Goal: Task Accomplishment & Management: Complete application form

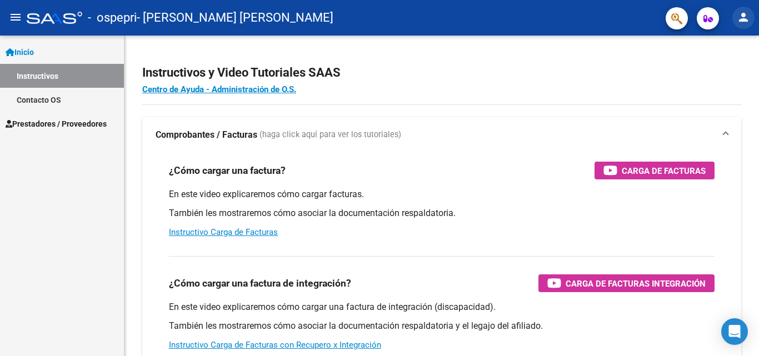
click at [744, 16] on mat-icon "person" at bounding box center [743, 17] width 13 height 13
click at [744, 16] on div at bounding box center [379, 178] width 759 height 356
click at [58, 128] on span "Prestadores / Proveedores" at bounding box center [56, 124] width 101 height 12
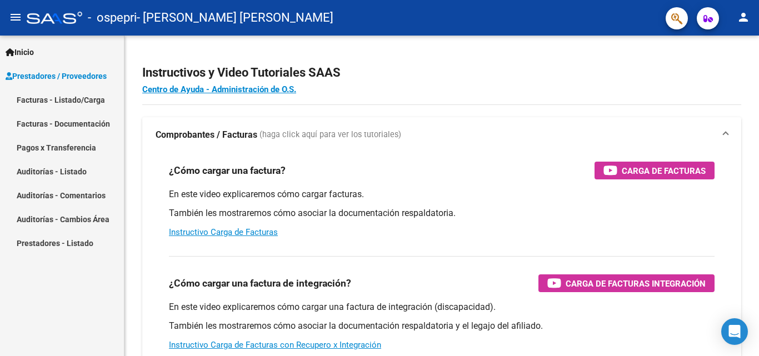
click at [63, 98] on link "Facturas - Listado/Carga" at bounding box center [62, 100] width 124 height 24
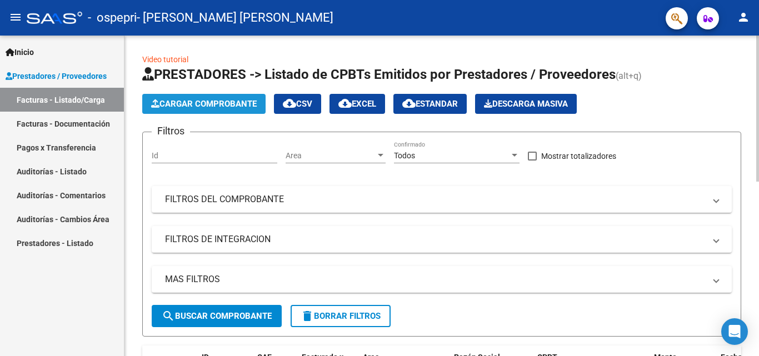
click at [157, 106] on icon "button" at bounding box center [155, 103] width 8 height 8
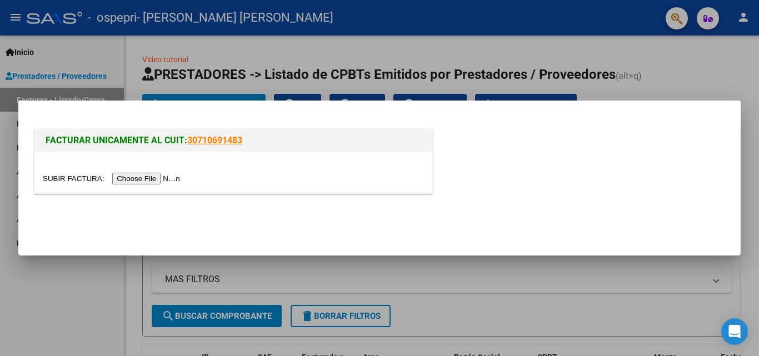
click at [132, 182] on input "file" at bounding box center [113, 179] width 141 height 12
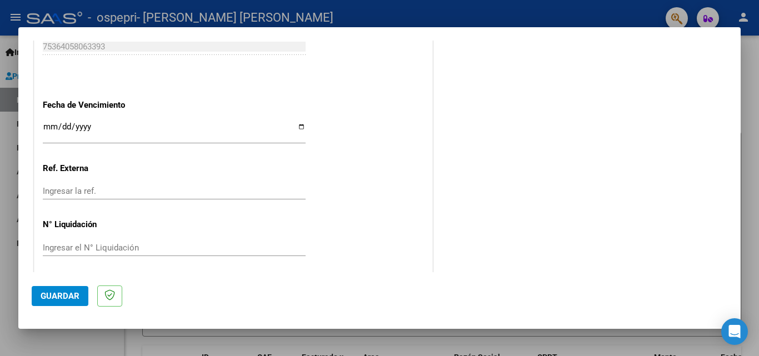
scroll to position [775, 0]
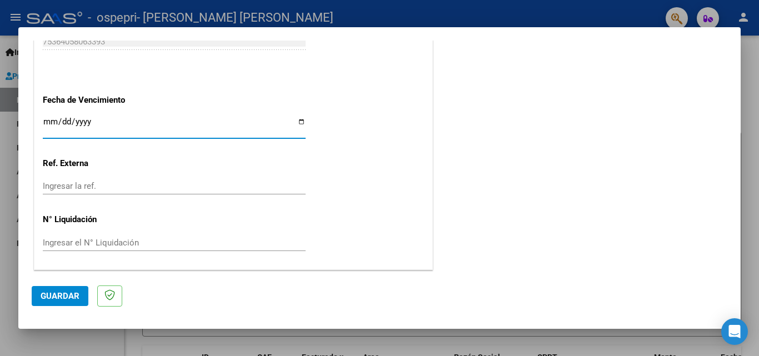
click at [47, 119] on input "Ingresar la fecha" at bounding box center [174, 126] width 263 height 18
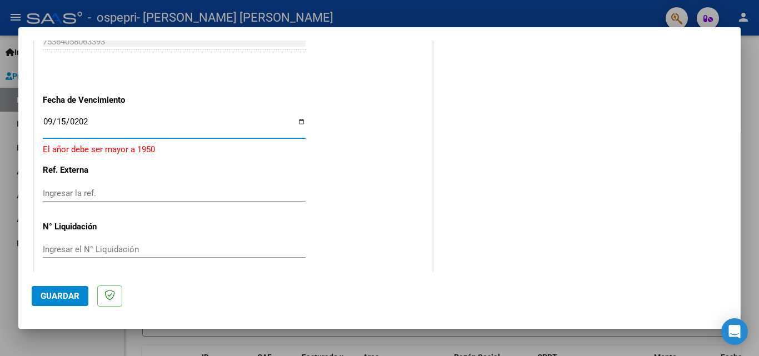
type input "[DATE]"
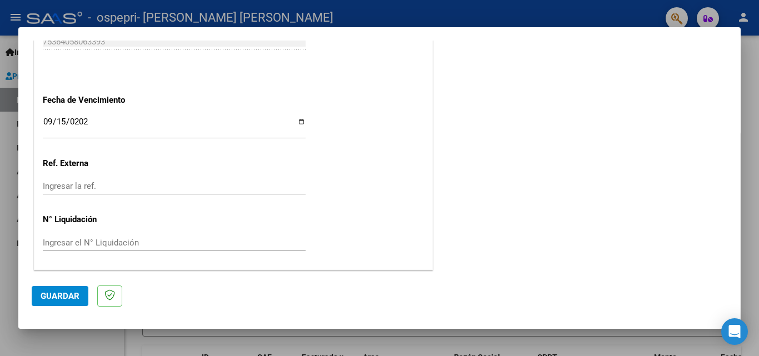
click at [732, 267] on mat-dialog-content "COMPROBANTE VER COMPROBANTE El comprobante fue leído exitosamente. DATOS DEL CO…" at bounding box center [379, 157] width 722 height 232
click at [52, 303] on button "Guardar" at bounding box center [60, 296] width 57 height 20
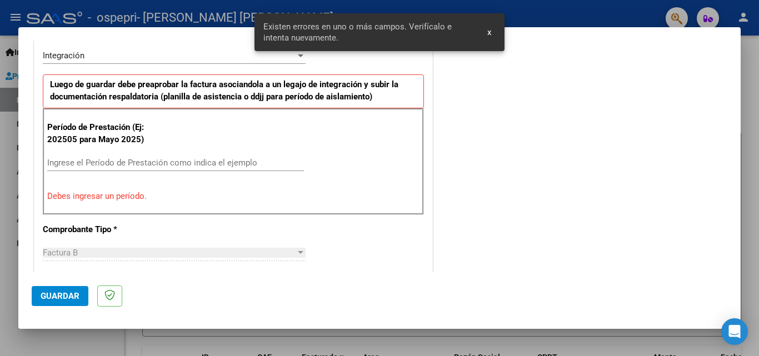
scroll to position [271, 0]
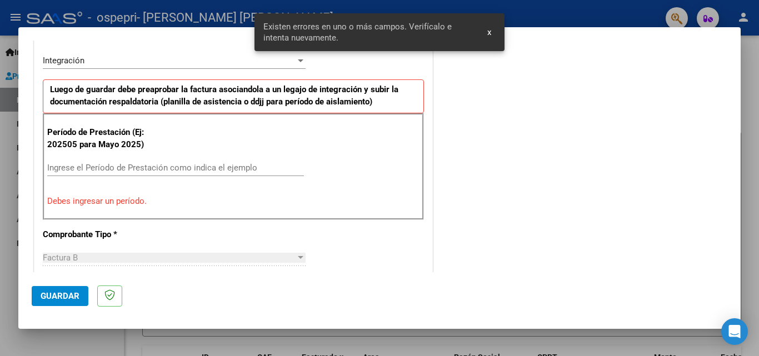
click at [67, 255] on span "Factura B" at bounding box center [60, 258] width 35 height 10
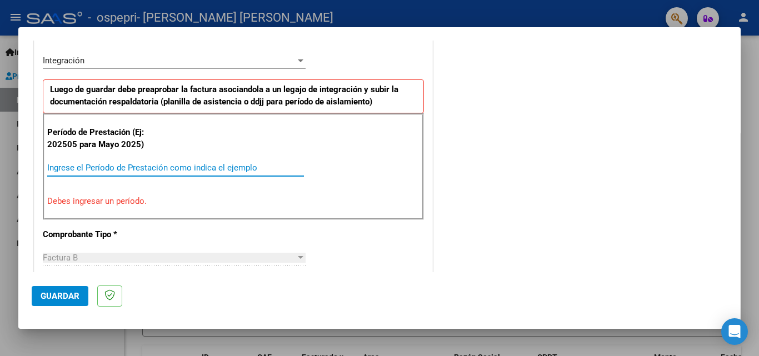
click at [125, 164] on input "Ingrese el Período de Prestación como indica el ejemplo" at bounding box center [175, 168] width 257 height 10
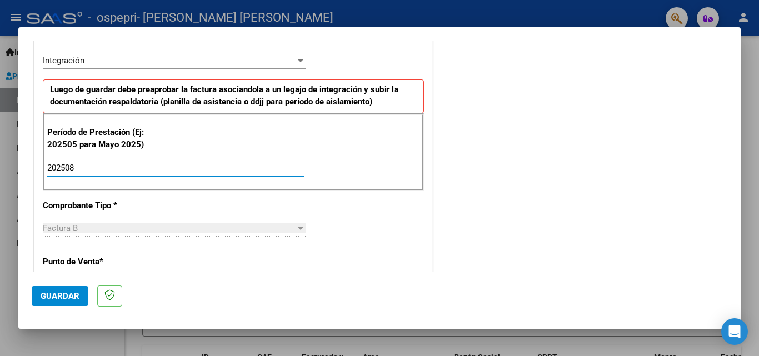
type input "202508"
click at [50, 293] on span "Guardar" at bounding box center [60, 296] width 39 height 10
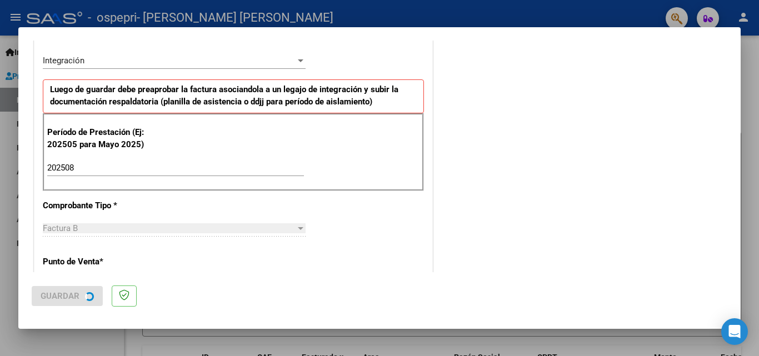
scroll to position [0, 0]
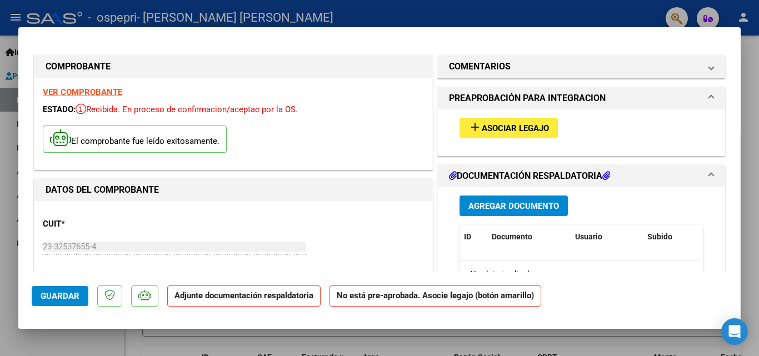
click at [513, 128] on span "Asociar Legajo" at bounding box center [515, 128] width 67 height 10
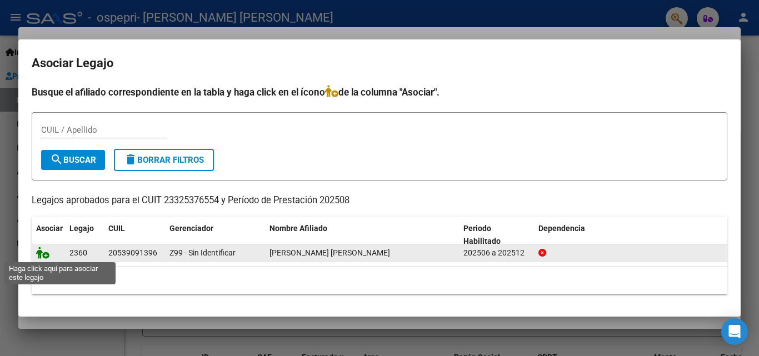
click at [46, 254] on icon at bounding box center [42, 253] width 13 height 12
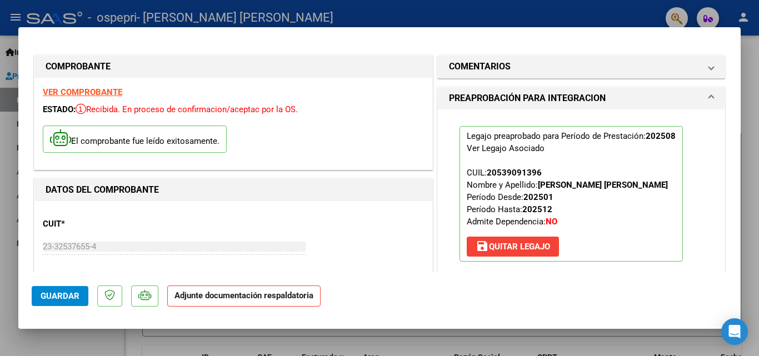
scroll to position [202, 0]
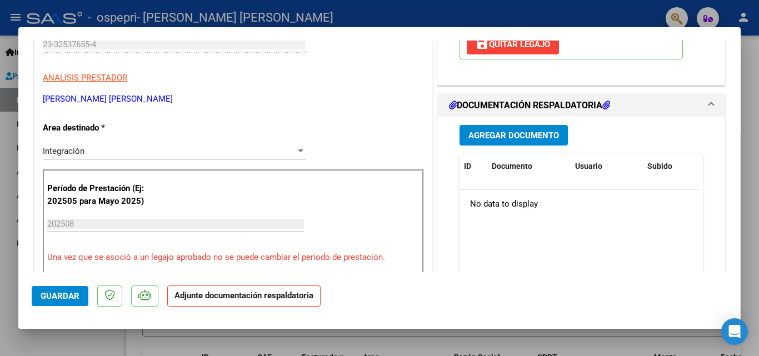
click at [503, 124] on div "Agregar Documento ID Documento Usuario Subido Acción No data to display 0 total…" at bounding box center [581, 228] width 260 height 222
click at [501, 130] on span "Agregar Documento" at bounding box center [513, 135] width 91 height 10
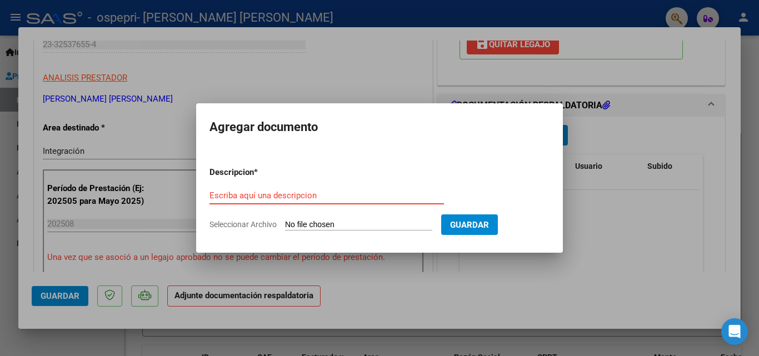
click at [362, 198] on input "Escriba aquí una descripcion" at bounding box center [326, 196] width 234 height 10
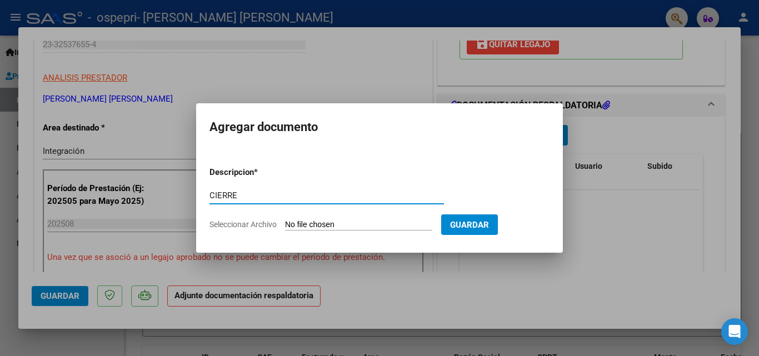
type input "CIERRE"
click at [342, 221] on input "Seleccionar Archivo" at bounding box center [358, 225] width 147 height 11
type input "C:\fakepath\cierre agosto [PERSON_NAME].pdf"
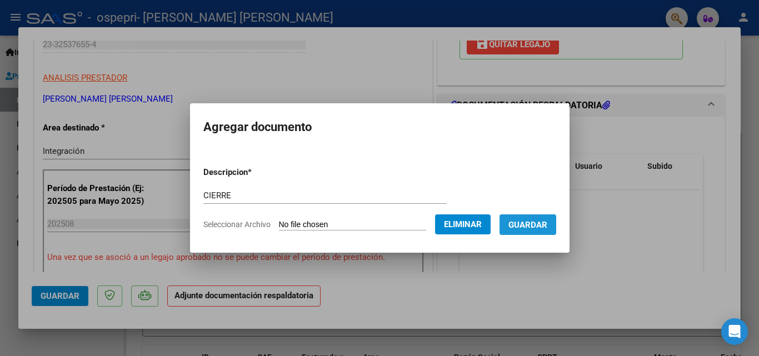
click at [530, 227] on span "Guardar" at bounding box center [527, 225] width 39 height 10
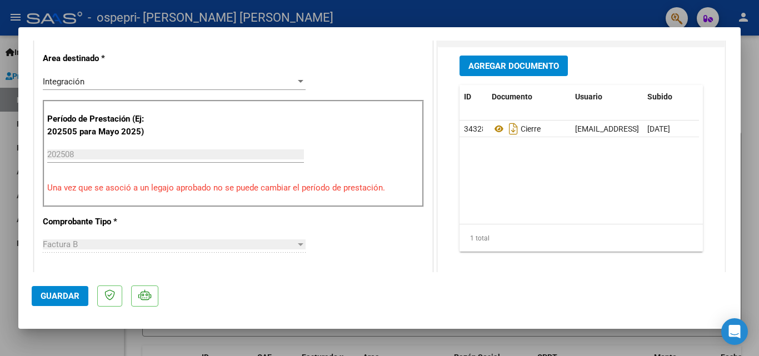
scroll to position [269, 0]
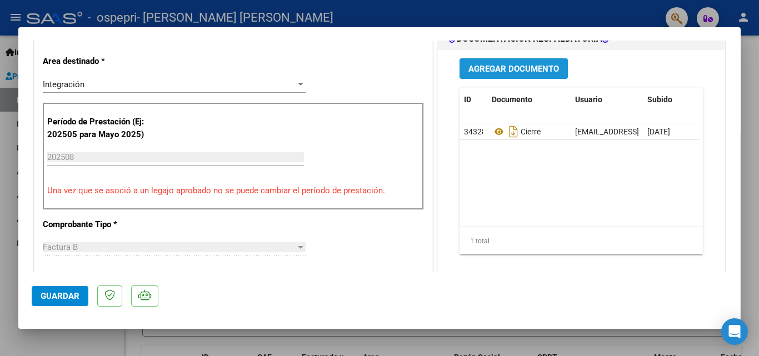
click at [502, 69] on span "Agregar Documento" at bounding box center [513, 69] width 91 height 10
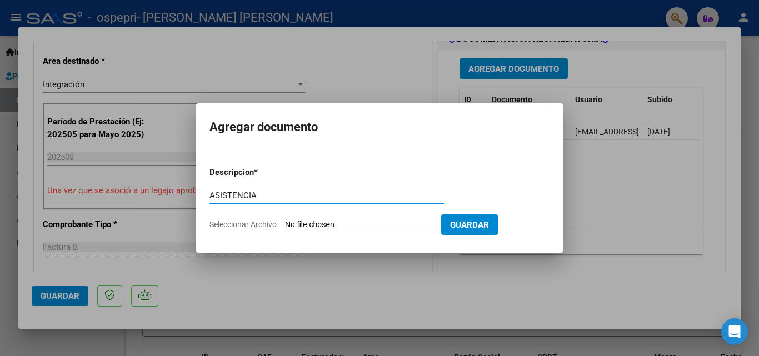
type input "ASISTENCIA"
click at [310, 228] on input "Seleccionar Archivo" at bounding box center [358, 225] width 147 height 11
type input "C:\fakepath\ASISTENCIA (8).pdf"
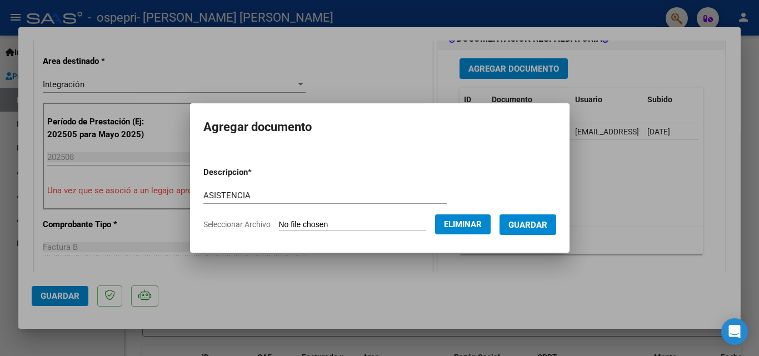
click at [542, 226] on span "Guardar" at bounding box center [527, 225] width 39 height 10
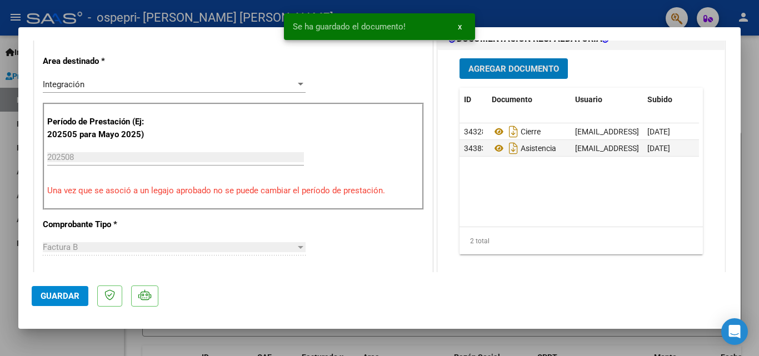
click at [62, 299] on span "Guardar" at bounding box center [60, 296] width 39 height 10
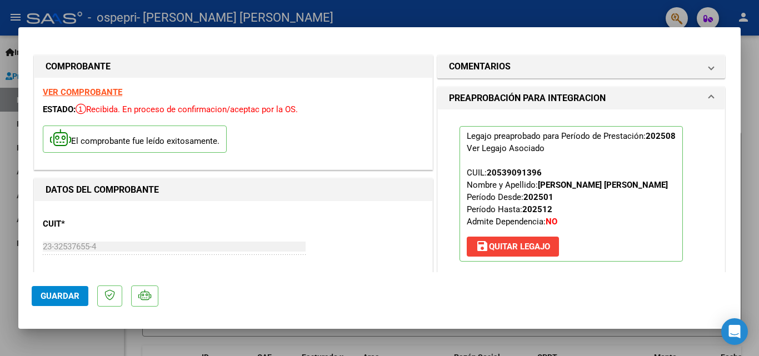
scroll to position [689, 0]
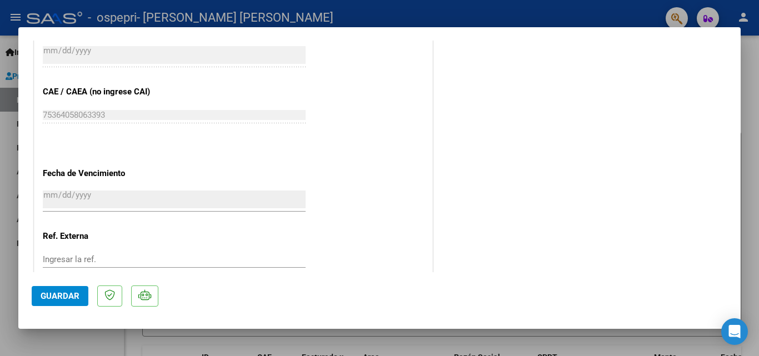
click at [48, 294] on span "Guardar" at bounding box center [60, 296] width 39 height 10
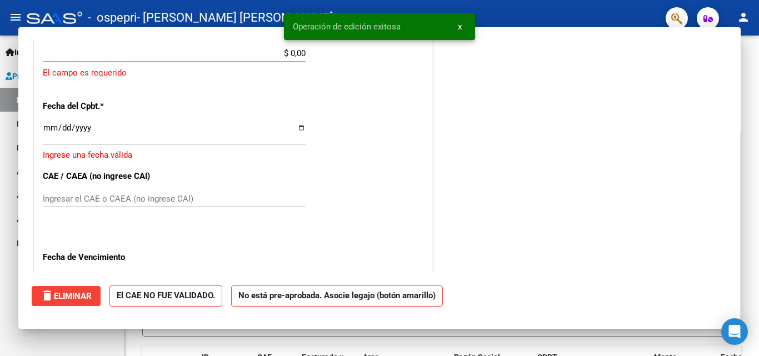
scroll to position [0, 0]
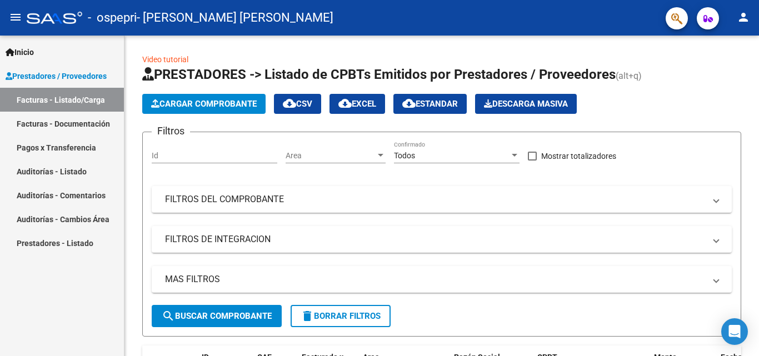
click at [744, 22] on mat-icon "person" at bounding box center [743, 17] width 13 height 13
click at [721, 44] on button "person Mi Perfil" at bounding box center [721, 46] width 68 height 27
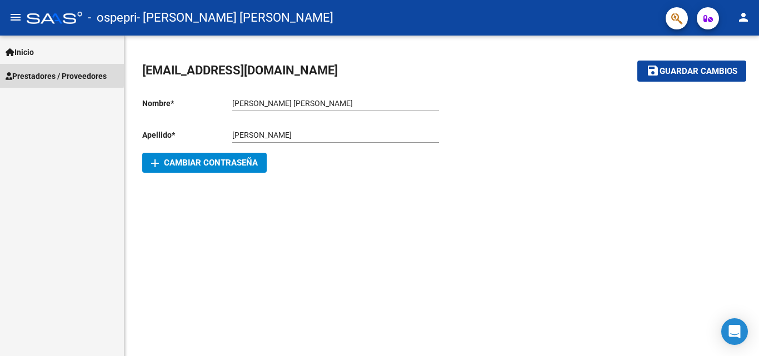
click at [28, 72] on span "Prestadores / Proveedores" at bounding box center [56, 76] width 101 height 12
click at [96, 76] on span "Prestadores / Proveedores" at bounding box center [56, 76] width 101 height 12
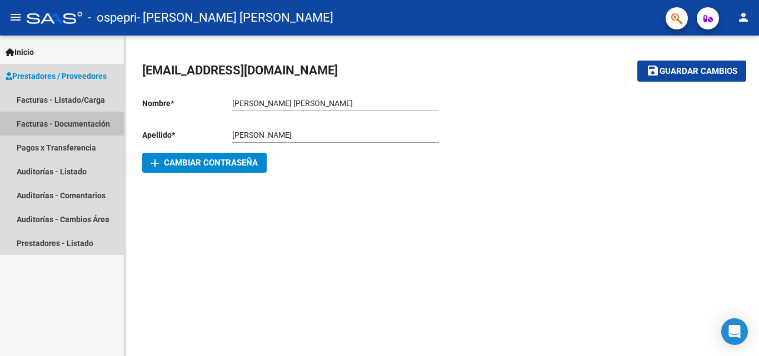
click at [59, 126] on link "Facturas - Documentación" at bounding box center [62, 124] width 124 height 24
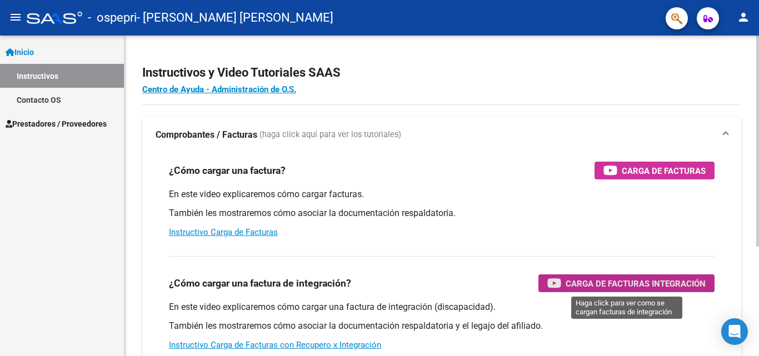
click at [662, 291] on div "Carga de Facturas Integración" at bounding box center [626, 283] width 158 height 18
